Goal: Task Accomplishment & Management: Manage account settings

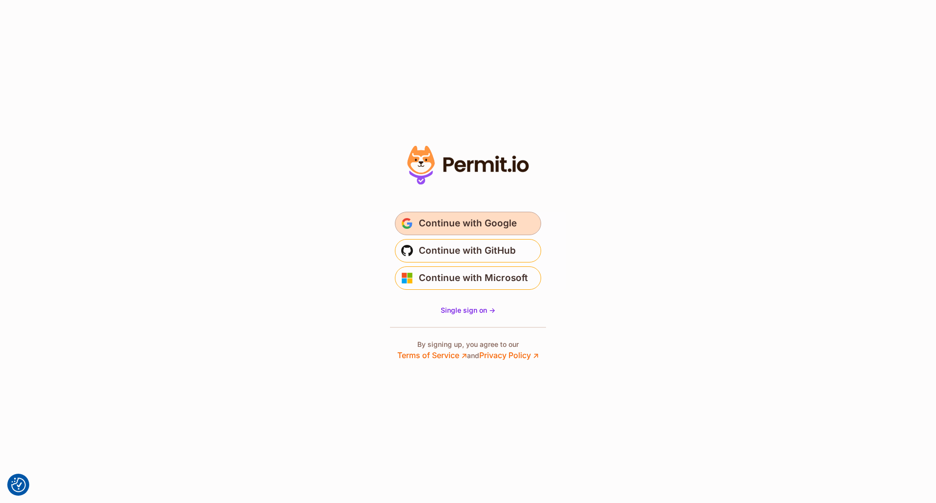
click at [468, 220] on span "Continue with Google" at bounding box center [468, 224] width 98 height 16
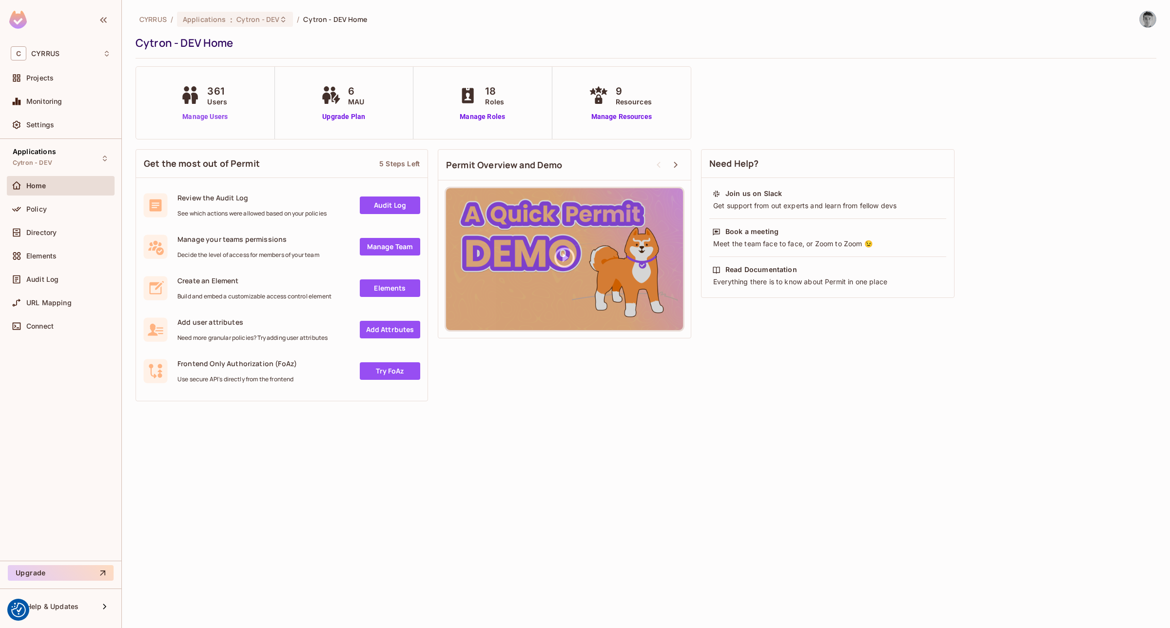
click at [205, 116] on link "Manage Users" at bounding box center [205, 117] width 54 height 10
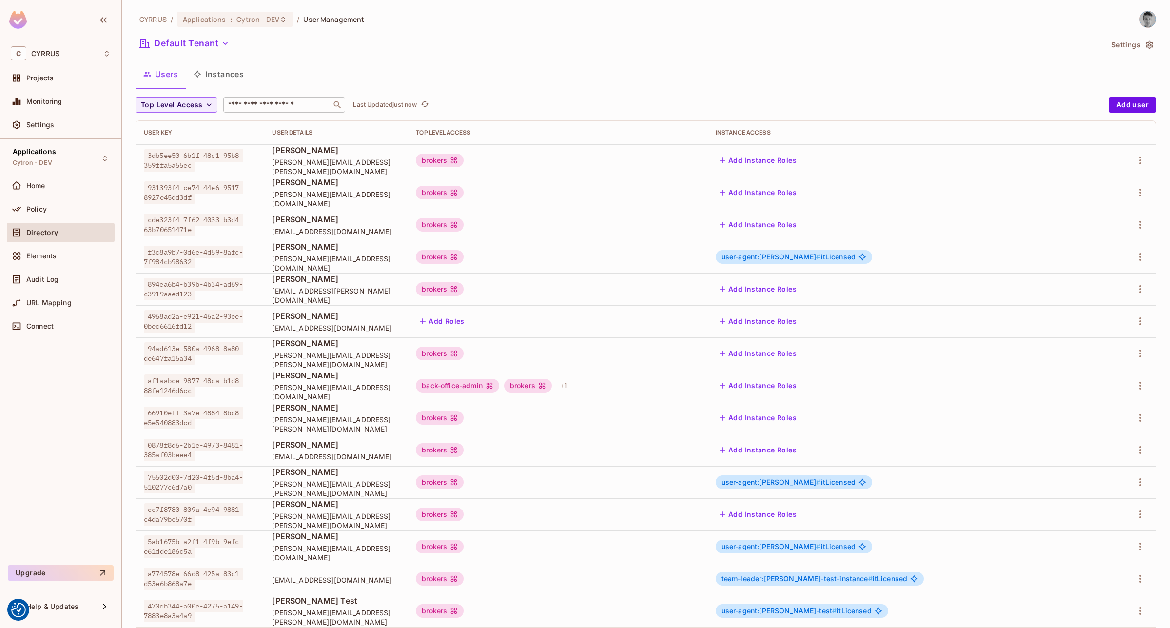
click at [275, 108] on input "text" at bounding box center [277, 105] width 102 height 10
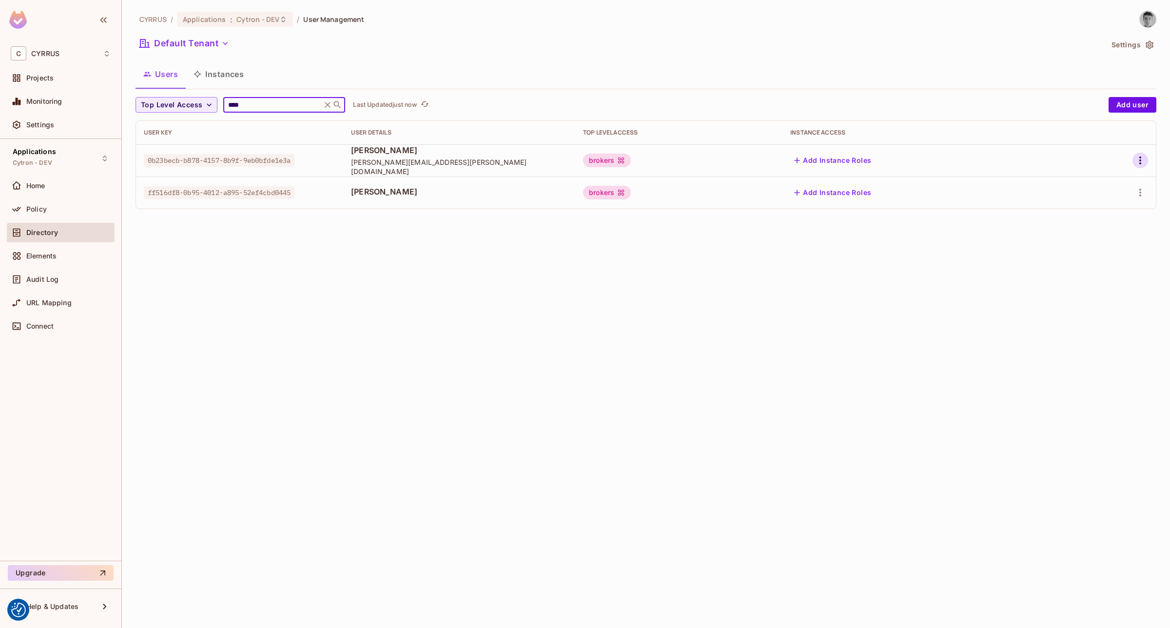
type input "****"
click at [1139, 160] on icon "button" at bounding box center [1140, 161] width 2 height 8
click at [1110, 181] on li "Edit" at bounding box center [1098, 183] width 86 height 21
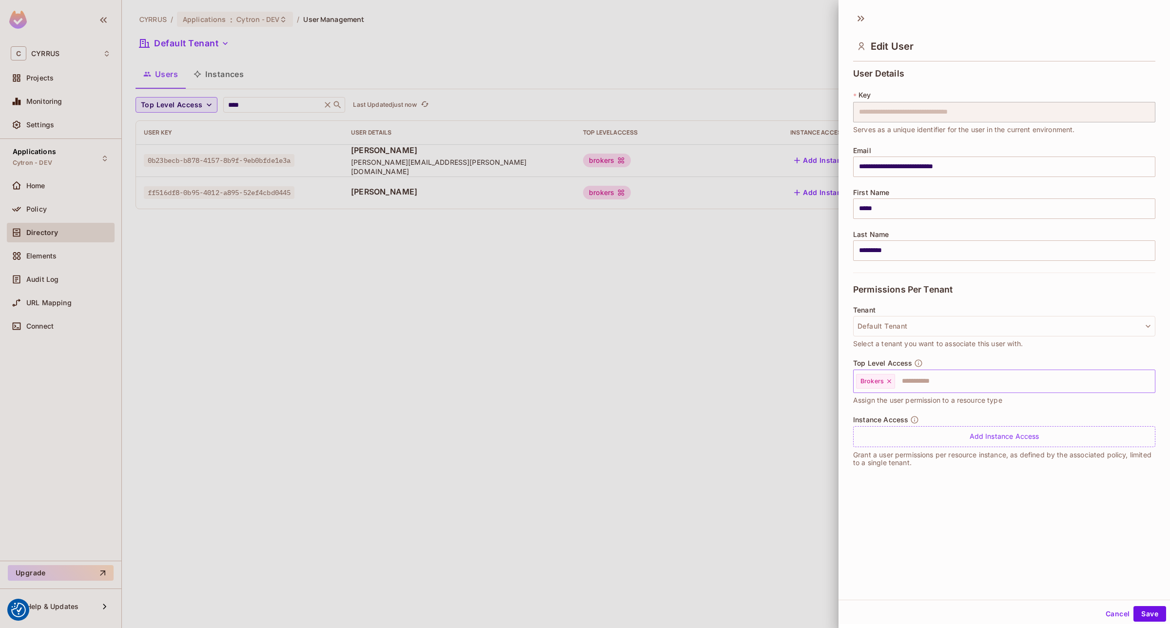
click at [944, 380] on input "text" at bounding box center [1016, 382] width 240 height 20
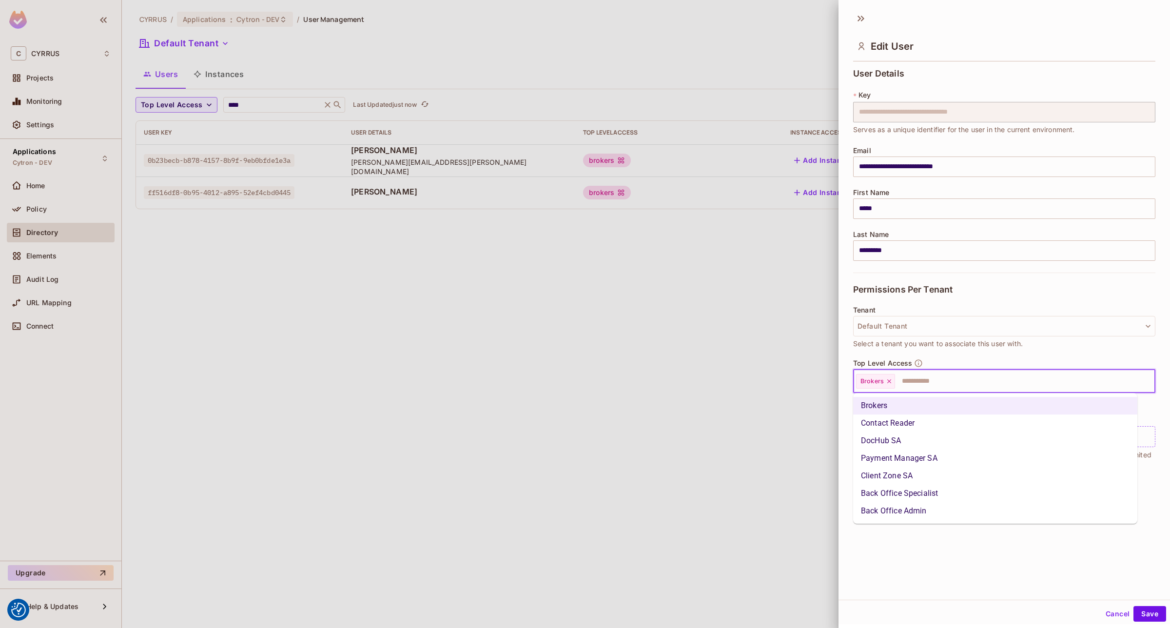
click at [922, 493] on li "Back Office Specialist" at bounding box center [995, 494] width 284 height 18
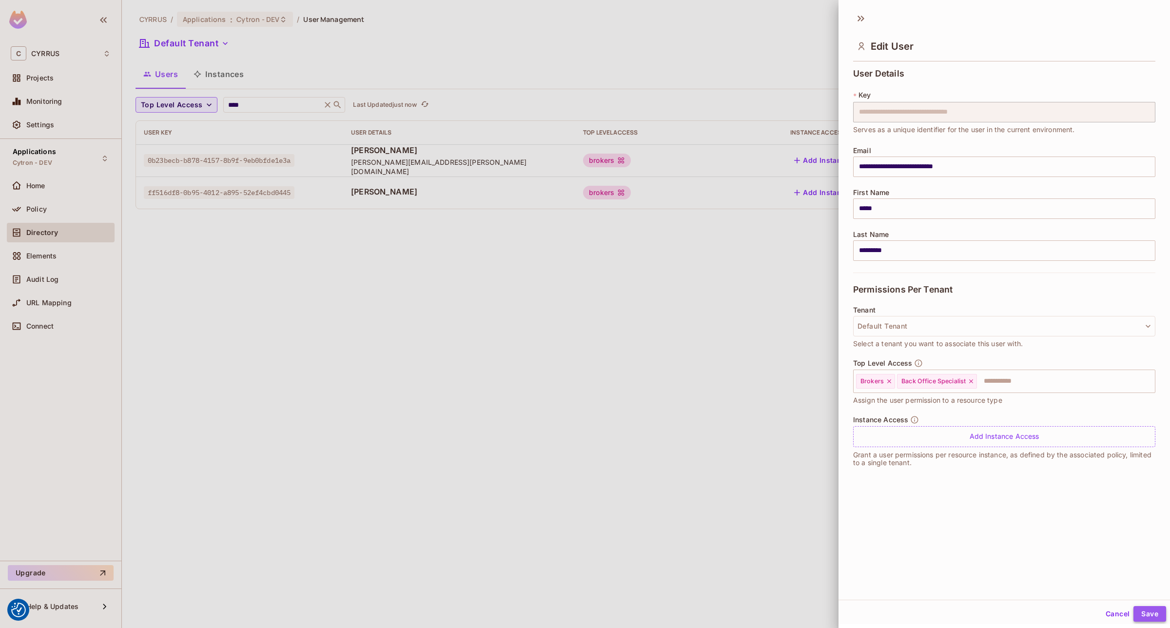
click at [1146, 615] on button "Save" at bounding box center [1150, 614] width 33 height 16
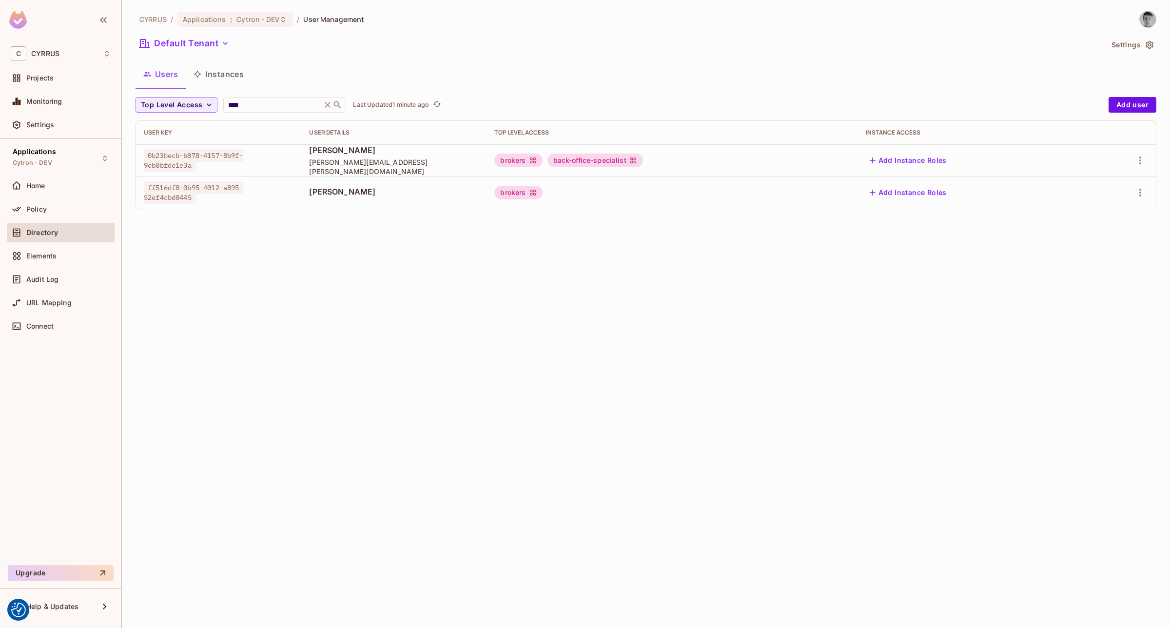
click at [798, 316] on div "CYRRUS / Applications : Cytron - DEV / User Management Default Tenant Settings …" at bounding box center [646, 314] width 1048 height 628
